Goal: Information Seeking & Learning: Learn about a topic

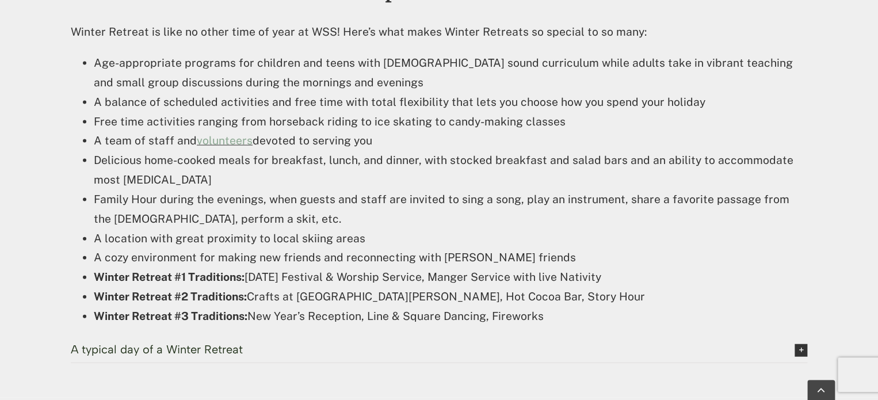
scroll to position [1154, 0]
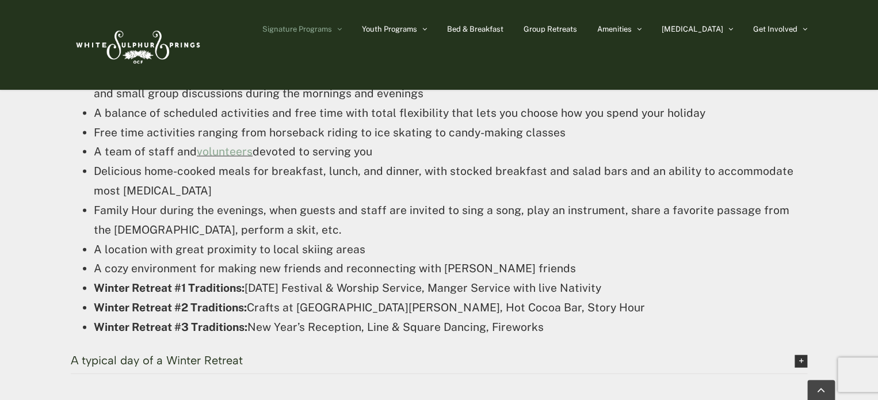
drag, startPoint x: 95, startPoint y: 288, endPoint x: 589, endPoint y: 334, distance: 496.5
click at [589, 334] on ul "Age-appropriate programs for children and teens with [DEMOGRAPHIC_DATA] sound c…" at bounding box center [439, 200] width 737 height 272
copy ul "Winter Retreat #1 Traditions: [DATE] Festival & Worship Service, Manger Service…"
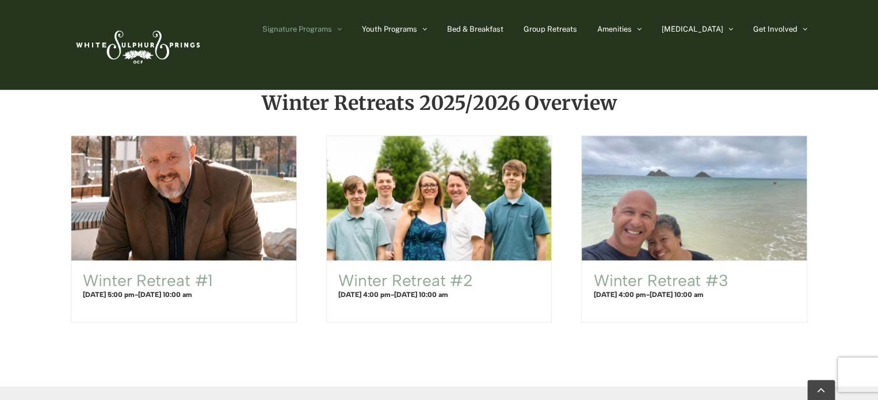
scroll to position [745, 0]
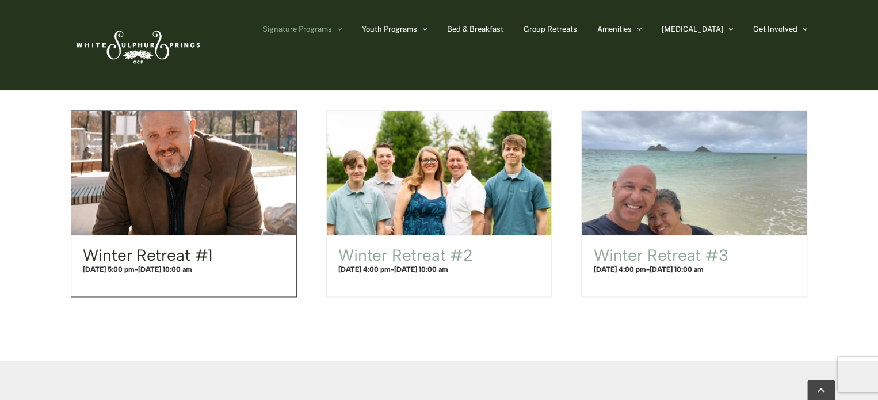
click at [146, 255] on link "Winter Retreat #1" at bounding box center [148, 255] width 130 height 20
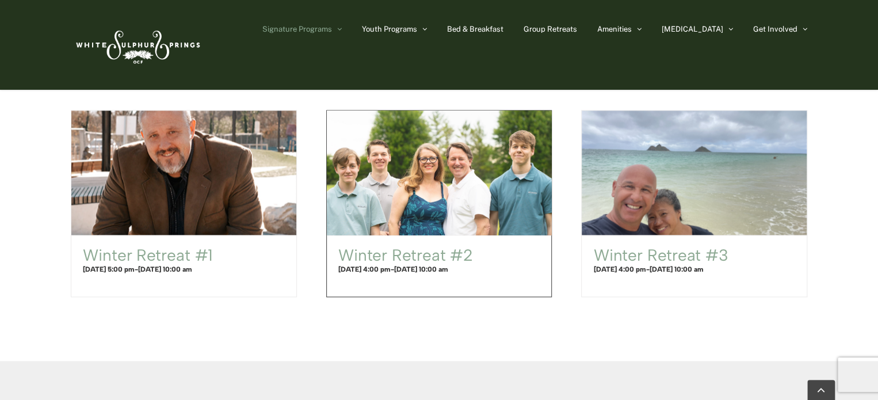
click at [387, 204] on span "Winter Retreat #2" at bounding box center [438, 172] width 247 height 137
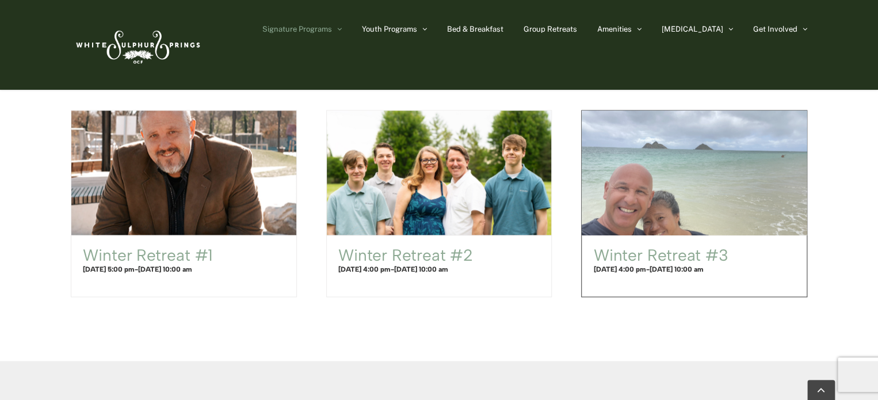
click at [704, 213] on span "Winter Retreat #3" at bounding box center [694, 172] width 247 height 137
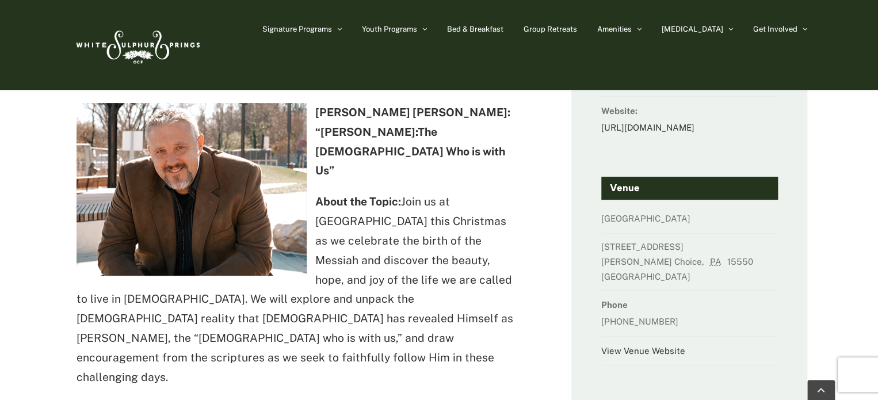
scroll to position [163, 0]
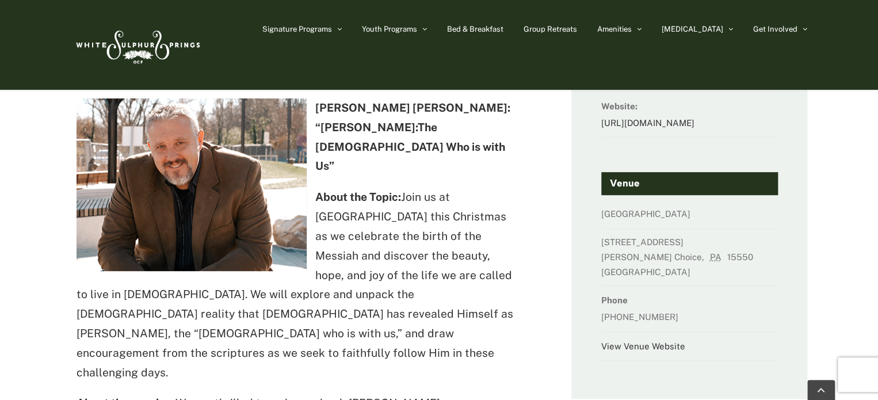
click at [385, 111] on strong "[PERSON_NAME] [PERSON_NAME]: “[PERSON_NAME]:The [DEMOGRAPHIC_DATA] Who is with …" at bounding box center [412, 136] width 195 height 71
click at [385, 111] on strong "Jed Robyn: “Emmanuel:The God Who is with Us”" at bounding box center [412, 136] width 195 height 71
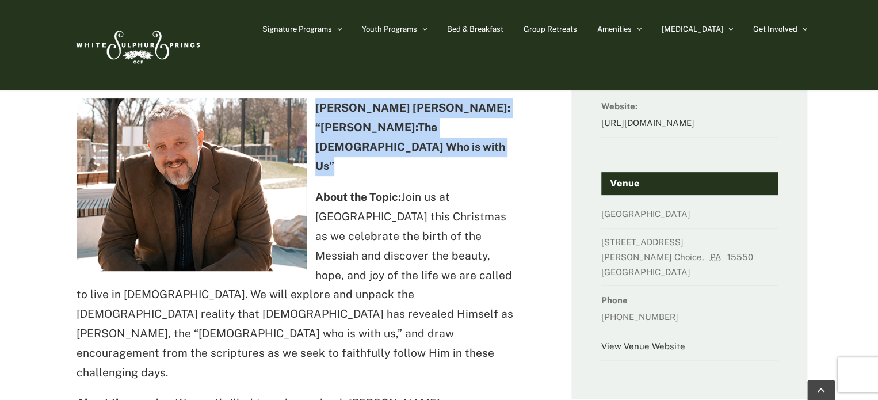
click at [385, 111] on strong "Jed Robyn: “Emmanuel:The God Who is with Us”" at bounding box center [412, 136] width 195 height 71
copy div "Jed Robyn: “Emmanuel:The God Who is with Us”"
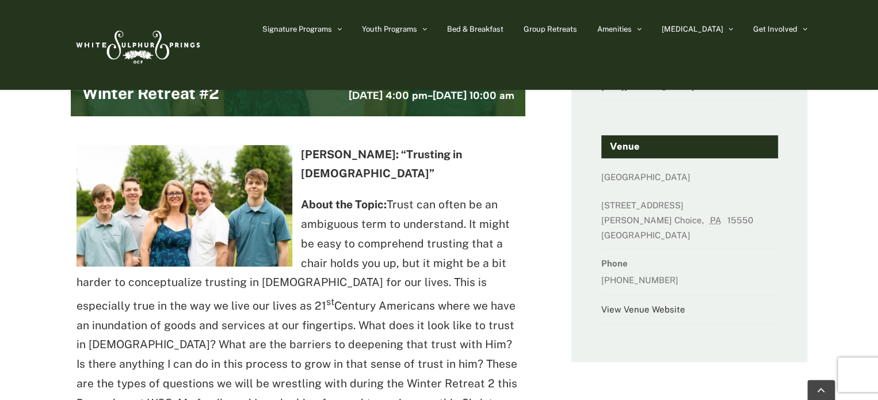
scroll to position [175, 0]
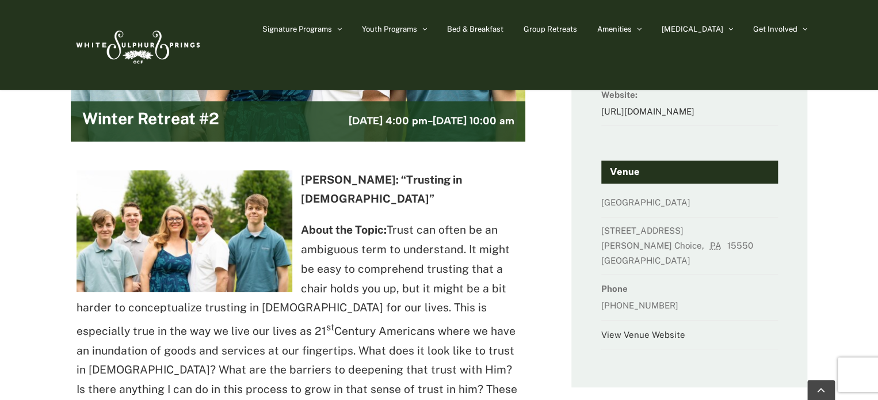
click at [369, 181] on strong "[PERSON_NAME]: “Trusting in [DEMOGRAPHIC_DATA]”" at bounding box center [381, 189] width 161 height 32
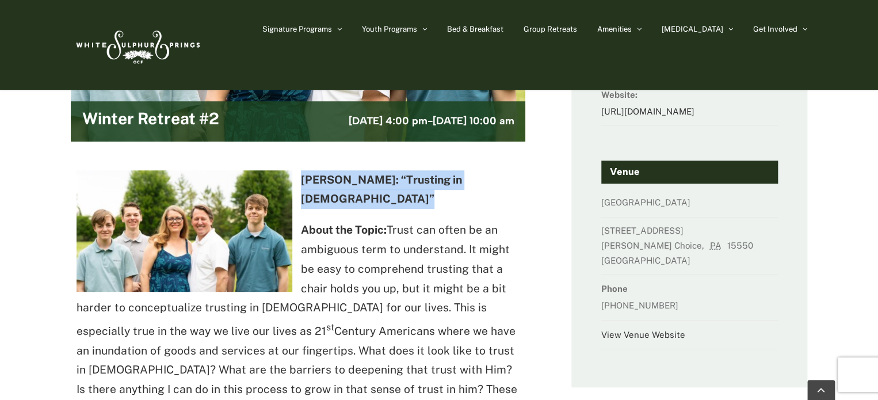
click at [369, 181] on strong "Rob Olson: “Trusting in God”" at bounding box center [381, 189] width 161 height 32
copy div "Rob Olson: “Trusting in God”"
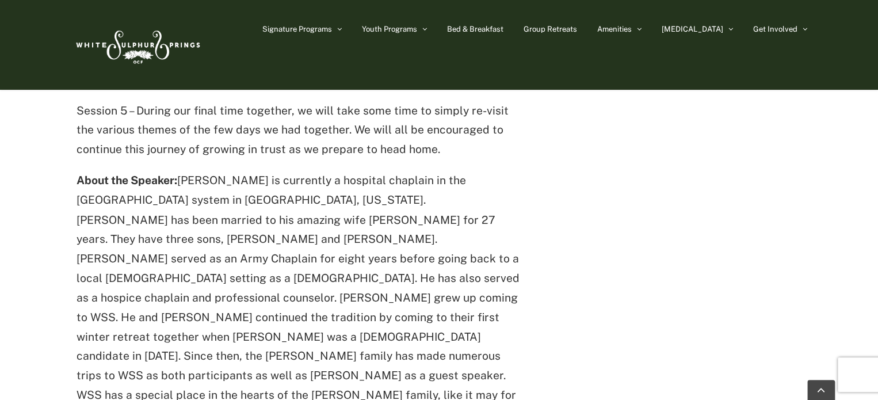
scroll to position [882, 0]
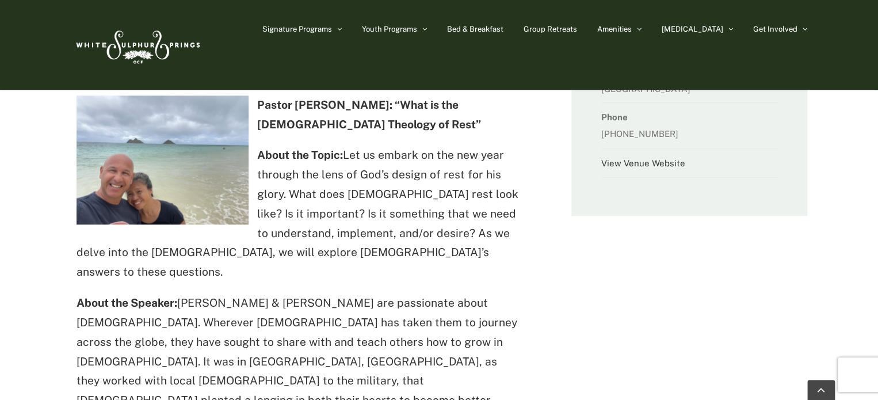
scroll to position [312, 0]
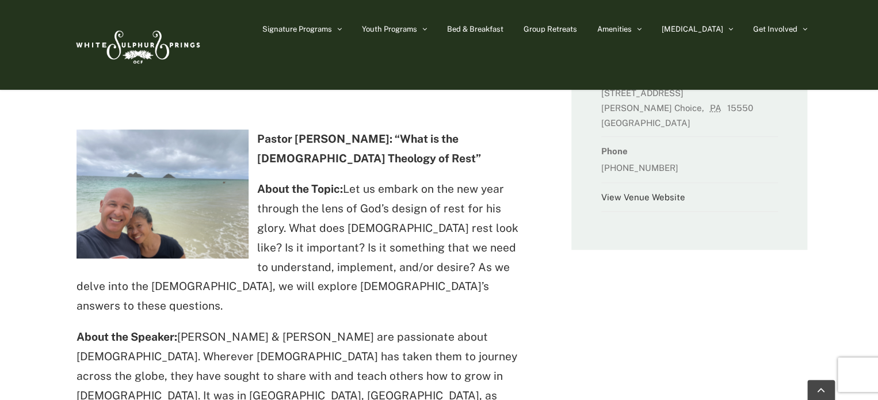
click at [334, 140] on strong "Pastor Dave Merrifield: “What is the Christian Theology of Rest”" at bounding box center [369, 148] width 224 height 32
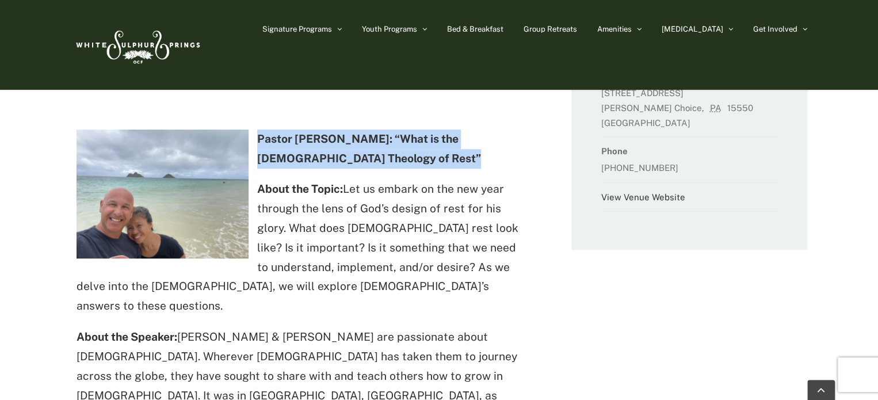
click at [334, 140] on strong "Pastor Dave Merrifield: “What is the Christian Theology of Rest”" at bounding box center [369, 148] width 224 height 32
copy div "Pastor Dave Merrifield: “What is the Christian Theology of Rest”"
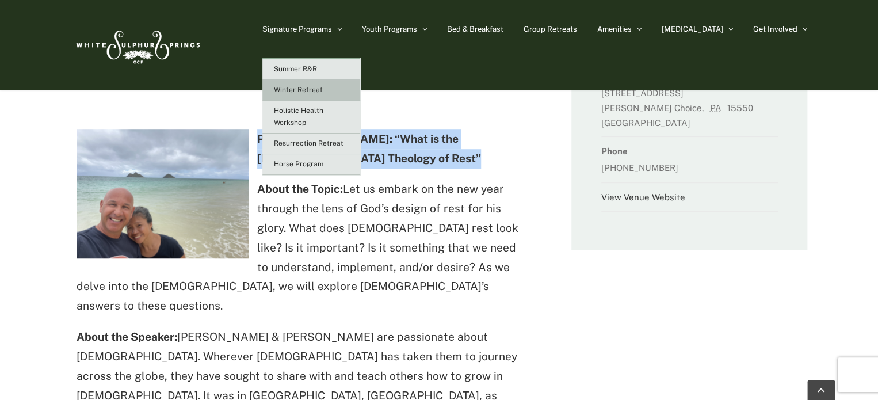
click at [331, 97] on link "Winter Retreat" at bounding box center [311, 90] width 98 height 21
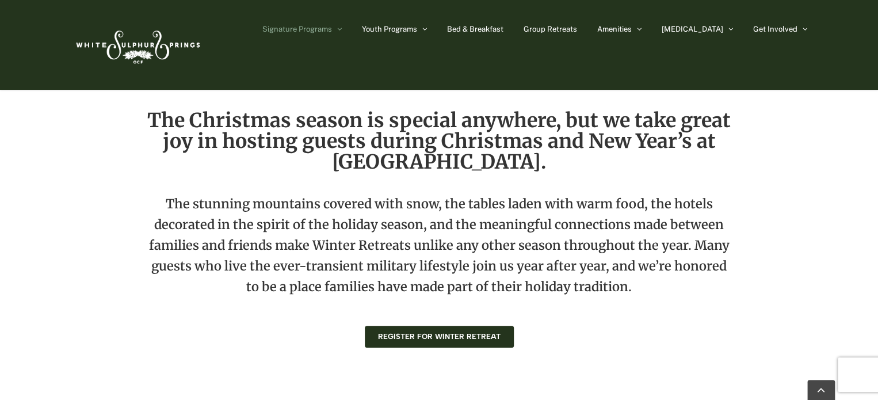
scroll to position [396, 0]
click at [344, 130] on h2 "The Christmas season is special anywhere, but we take great joy in hosting gues…" at bounding box center [438, 140] width 589 height 62
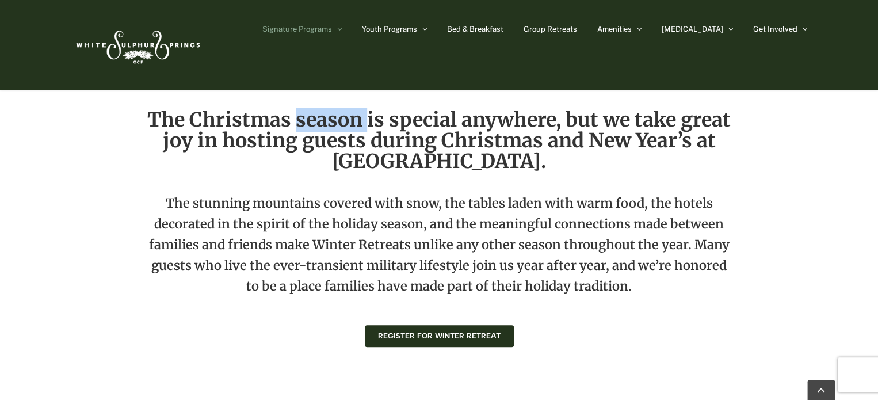
click at [344, 130] on h2 "The Christmas season is special anywhere, but we take great joy in hosting gues…" at bounding box center [438, 140] width 589 height 62
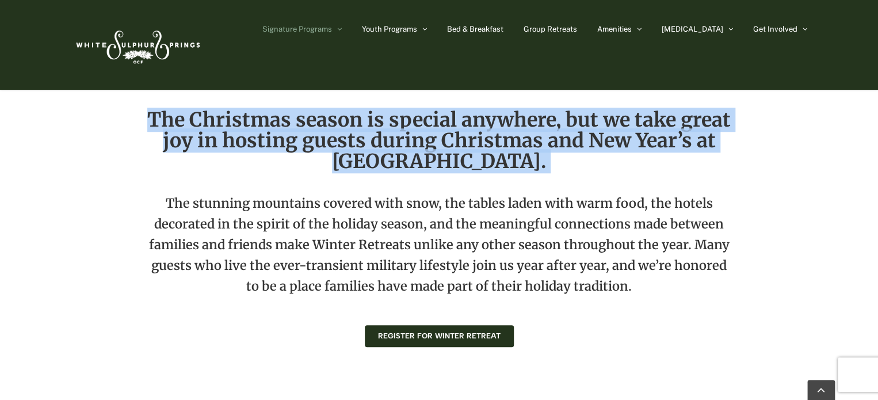
click at [344, 130] on h2 "The Christmas season is special anywhere, but we take great joy in hosting gues…" at bounding box center [438, 140] width 589 height 62
copy div "The Christmas season is special anywhere, but we take great joy in hosting gues…"
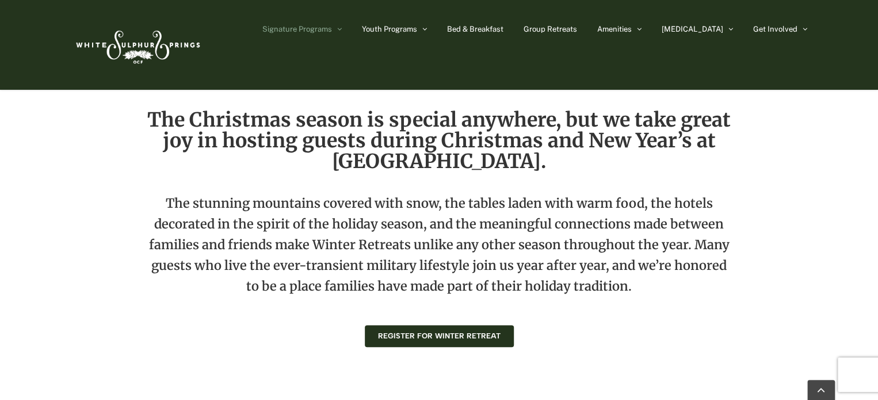
click at [339, 239] on p "The stunning mountains covered with snow, the tables laden with warm food, the …" at bounding box center [438, 253] width 589 height 121
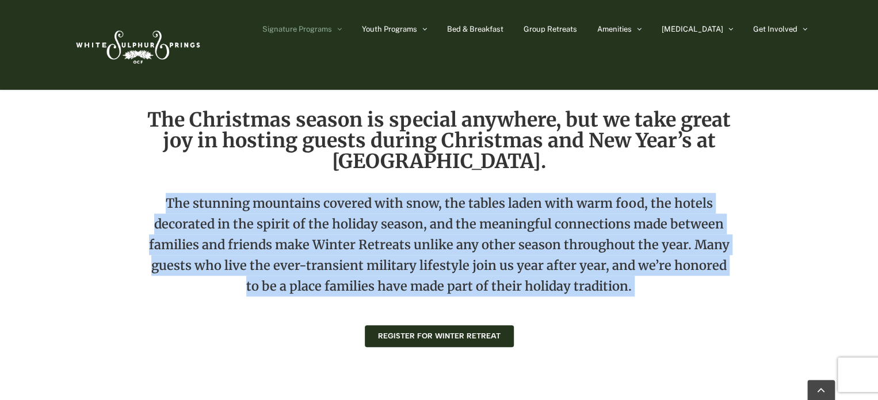
click at [339, 239] on p "The stunning mountains covered with snow, the tables laden with warm food, the …" at bounding box center [438, 253] width 589 height 121
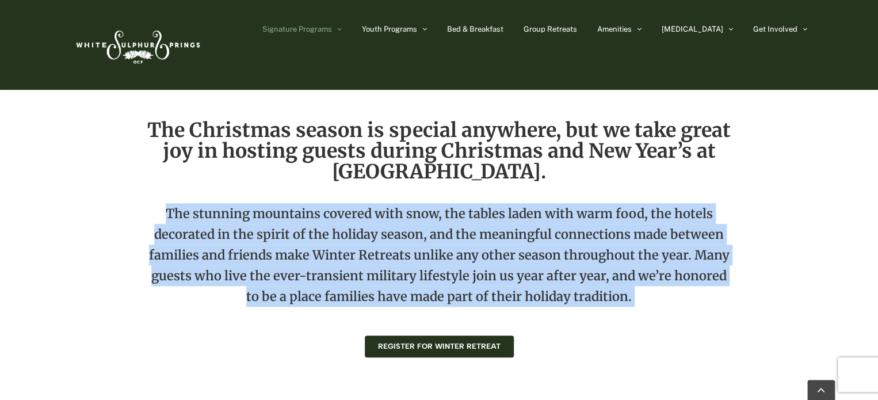
scroll to position [384, 0]
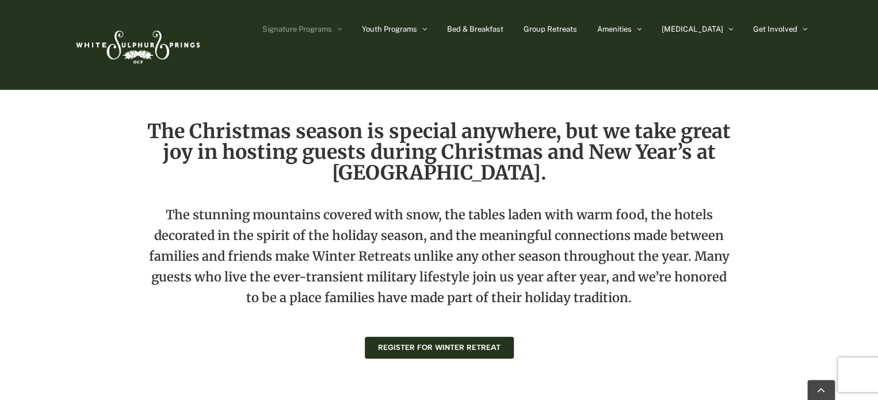
click at [342, 133] on h2 "The Christmas season is special anywhere, but we take great joy in hosting gues…" at bounding box center [438, 152] width 589 height 62
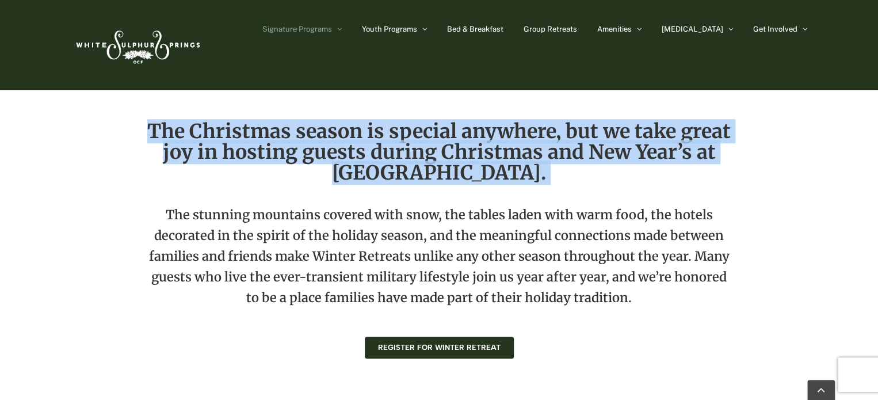
click at [342, 133] on h2 "The Christmas season is special anywhere, but we take great joy in hosting gues…" at bounding box center [438, 152] width 589 height 62
copy div "The Christmas season is special anywhere, but we take great joy in hosting gues…"
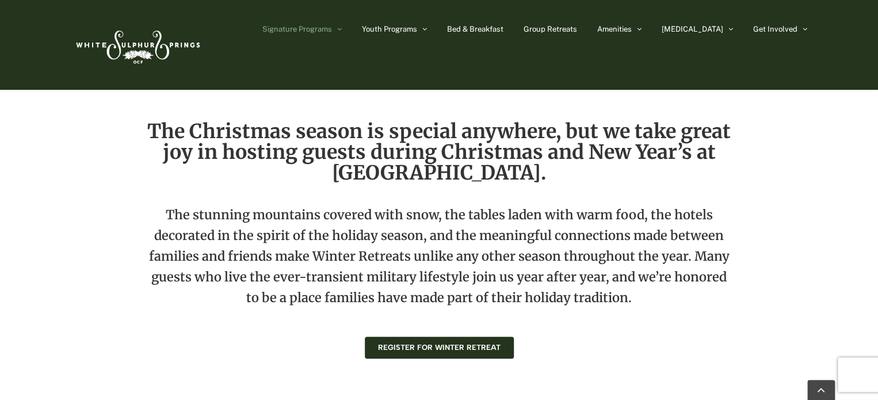
click at [207, 237] on p "The stunning mountains covered with snow, the tables laden with warm food, the …" at bounding box center [438, 264] width 589 height 121
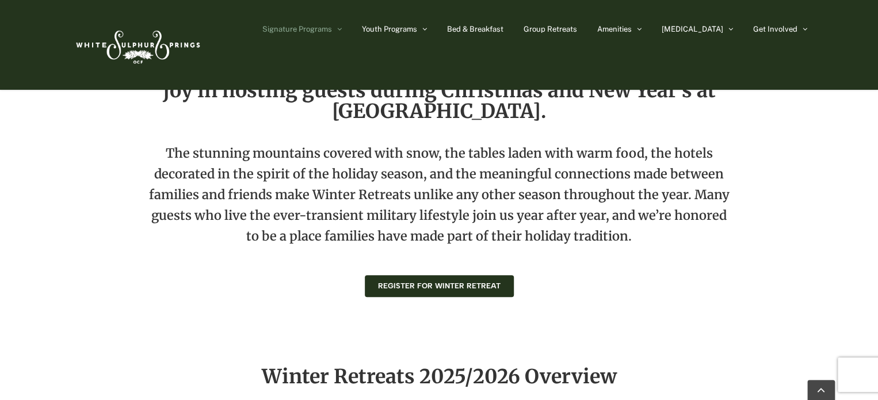
scroll to position [447, 0]
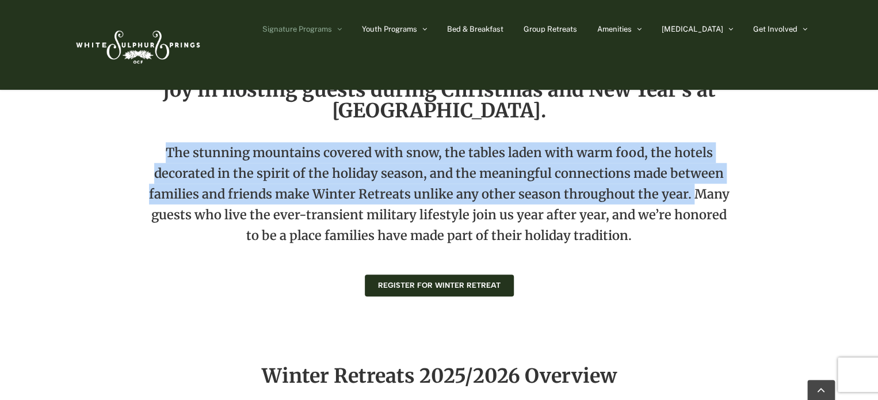
drag, startPoint x: 169, startPoint y: 151, endPoint x: 690, endPoint y: 193, distance: 523.5
click at [690, 193] on p "The stunning mountains covered with snow, the tables laden with warm food, the …" at bounding box center [438, 202] width 589 height 121
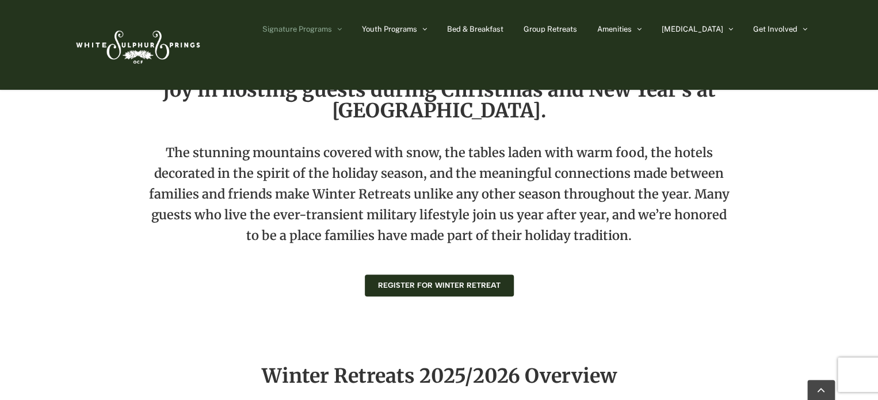
click at [751, 220] on div "The Christmas season is special anywhere, but we take great joy in hosting gues…" at bounding box center [439, 178] width 737 height 238
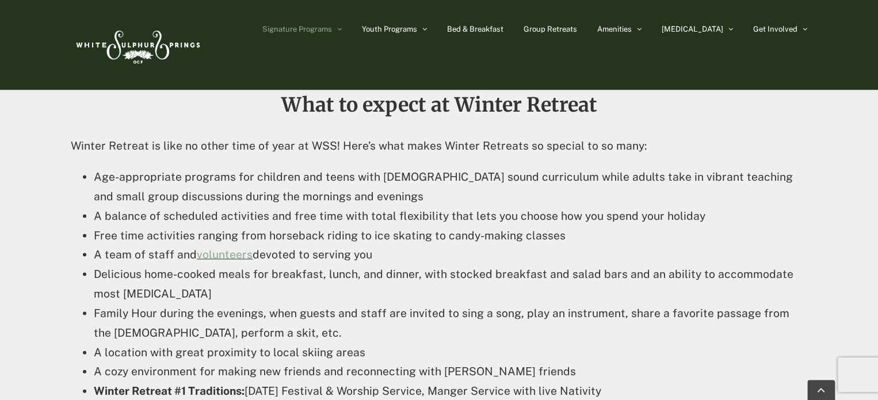
scroll to position [1050, 0]
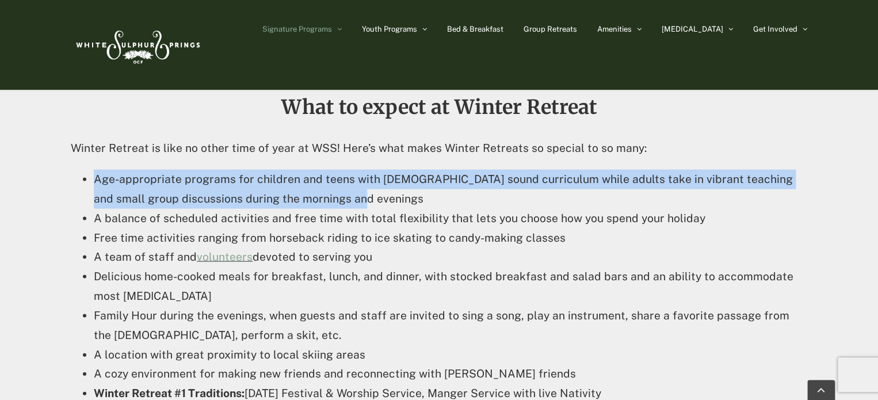
drag, startPoint x: 97, startPoint y: 177, endPoint x: 319, endPoint y: 195, distance: 223.4
click at [319, 195] on li "Age-appropriate programs for children and teens with [DEMOGRAPHIC_DATA] sound c…" at bounding box center [451, 188] width 714 height 39
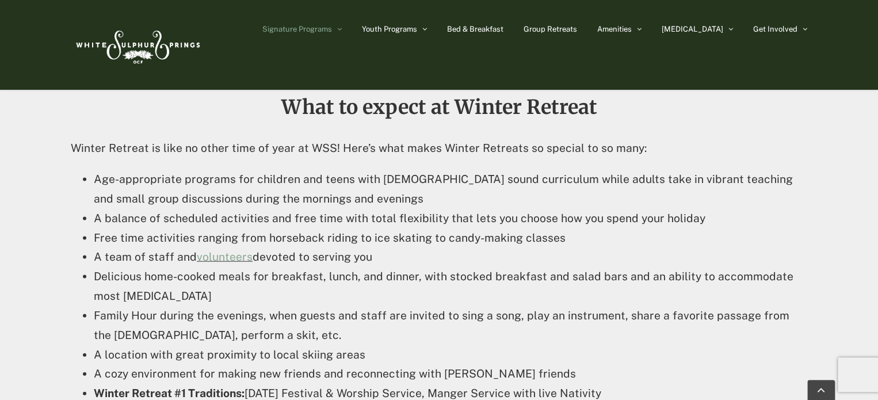
click at [385, 195] on li "Age-appropriate programs for children and teens with [DEMOGRAPHIC_DATA] sound c…" at bounding box center [451, 188] width 714 height 39
